Goal: Information Seeking & Learning: Check status

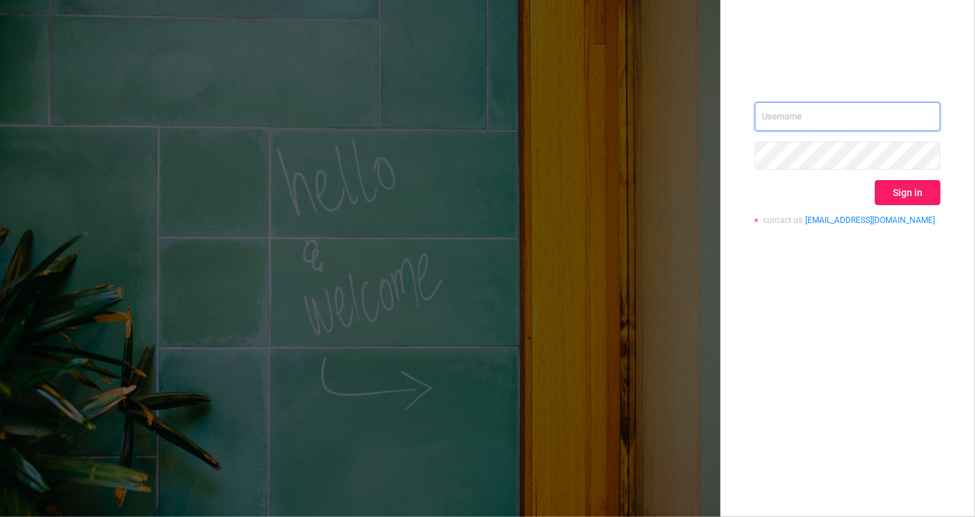
type input "[EMAIL_ADDRESS][DOMAIN_NAME]"
click at [915, 194] on button "Sign in" at bounding box center [908, 192] width 66 height 25
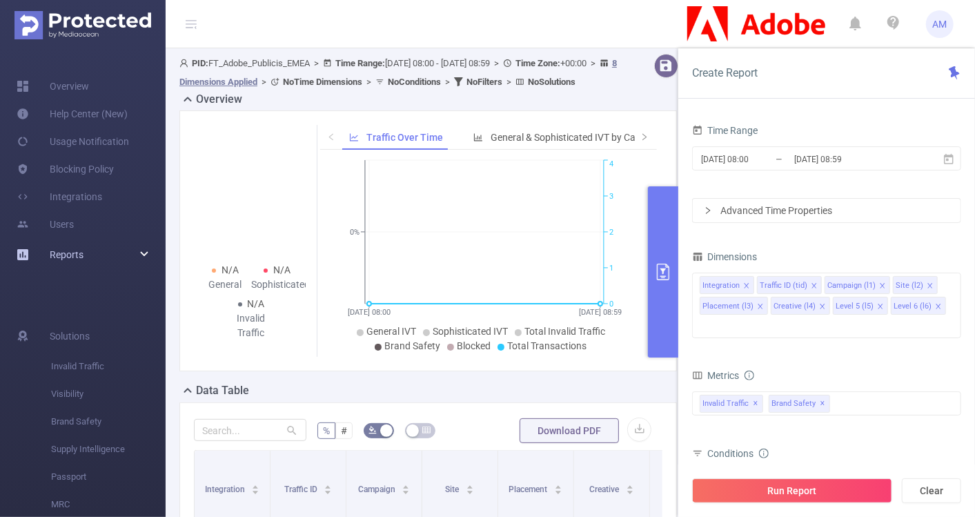
click at [142, 255] on div "Reports" at bounding box center [83, 255] width 166 height 28
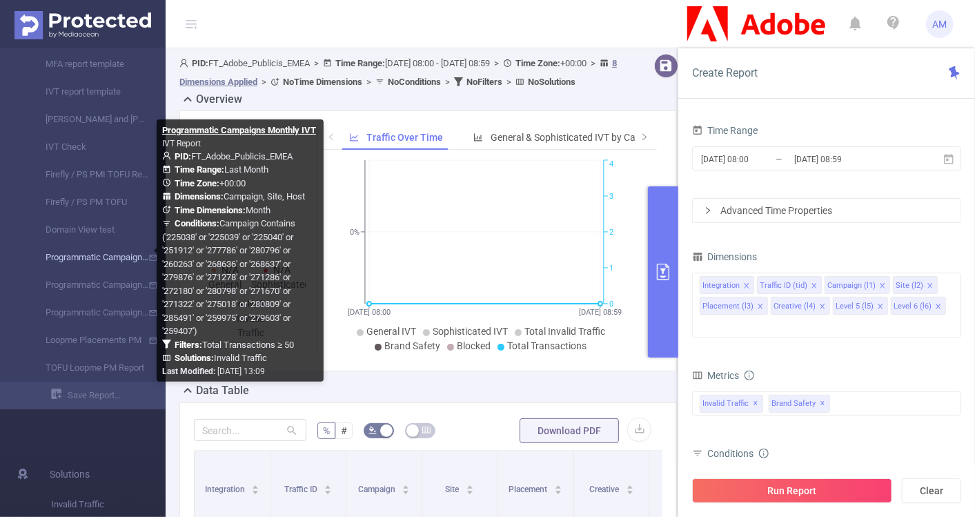
click at [122, 255] on link "Programmatic Campaigns Monthly IVT" at bounding box center [88, 258] width 121 height 28
